Goal: Check status: Check status

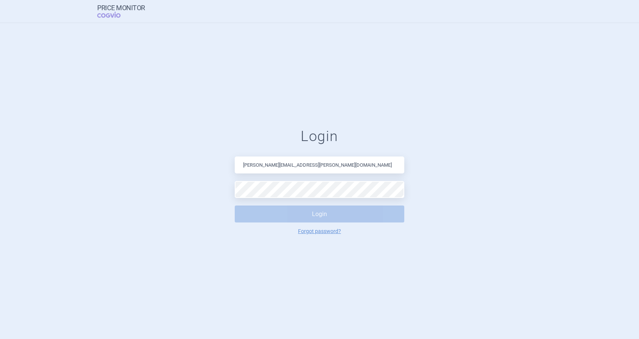
type input "[PERSON_NAME][EMAIL_ADDRESS][PERSON_NAME][DOMAIN_NAME]"
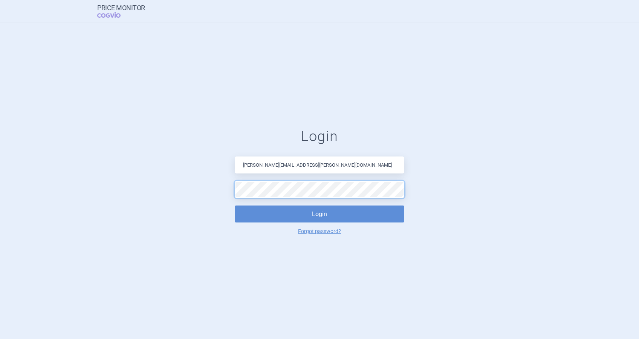
click at [235, 205] on button "Login" at bounding box center [319, 213] width 169 height 17
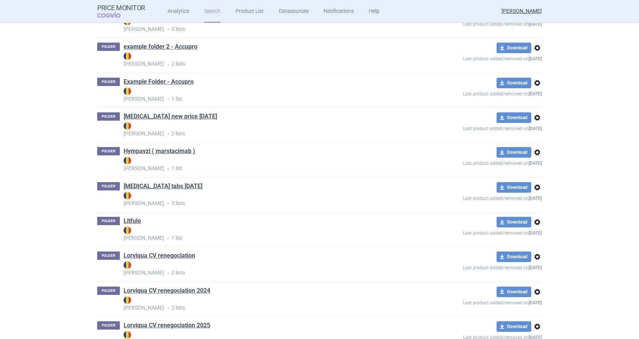
scroll to position [1557, 0]
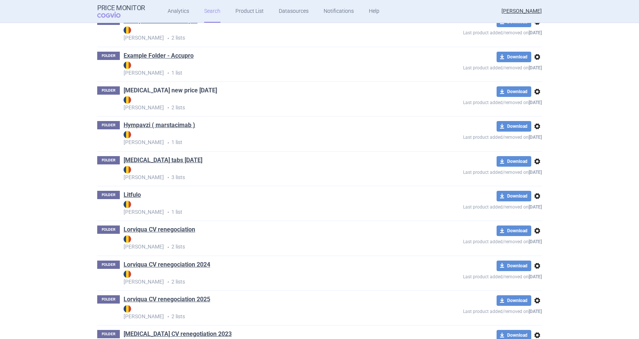
click at [180, 91] on link "[MEDICAL_DATA] new price [DATE]" at bounding box center [170, 90] width 93 height 8
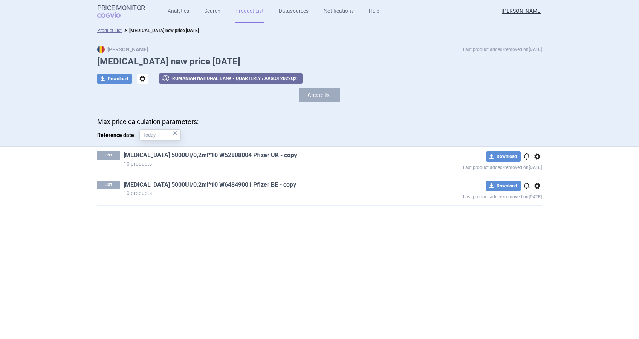
click at [229, 183] on link "[MEDICAL_DATA] 5000UI/0,2ml*10 W64849001 Pfizer BE - copy" at bounding box center [210, 184] width 172 height 8
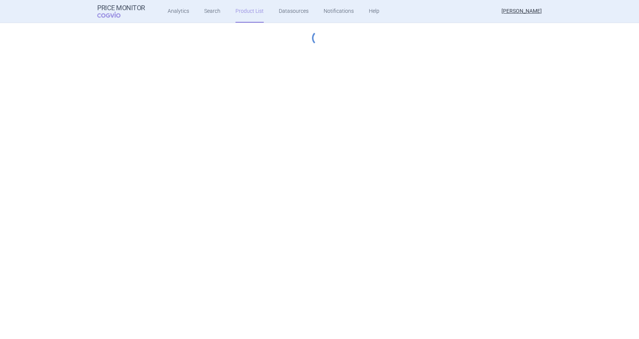
select select "hungary-included"
select select "coagulation-disorders"
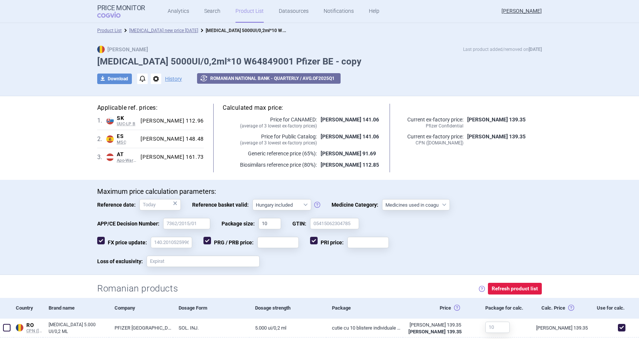
scroll to position [201, 0]
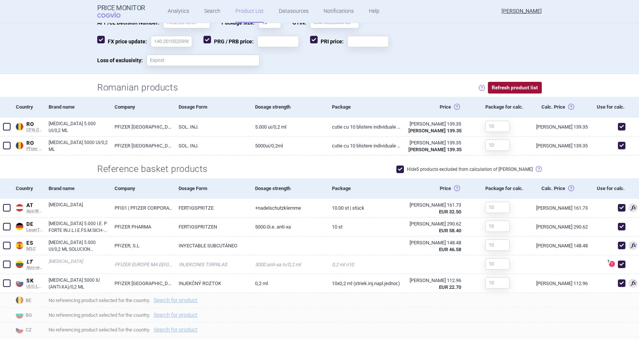
click at [507, 84] on button "Refresh product list" at bounding box center [515, 88] width 54 height 12
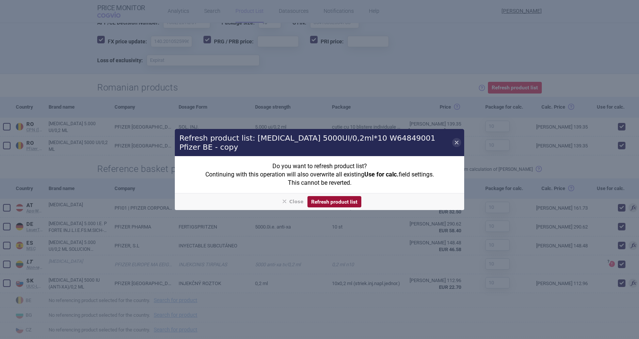
click at [347, 197] on button "Refresh product list" at bounding box center [334, 202] width 54 height 12
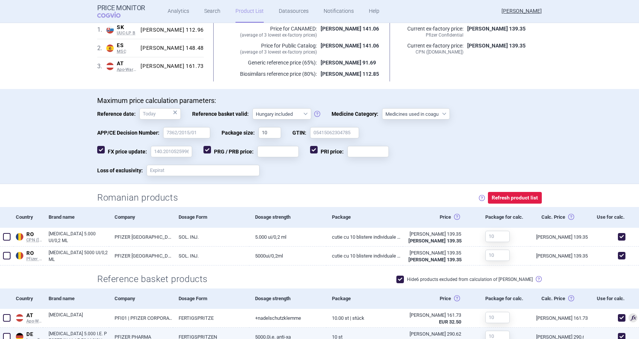
scroll to position [0, 0]
